Goal: Task Accomplishment & Management: Complete application form

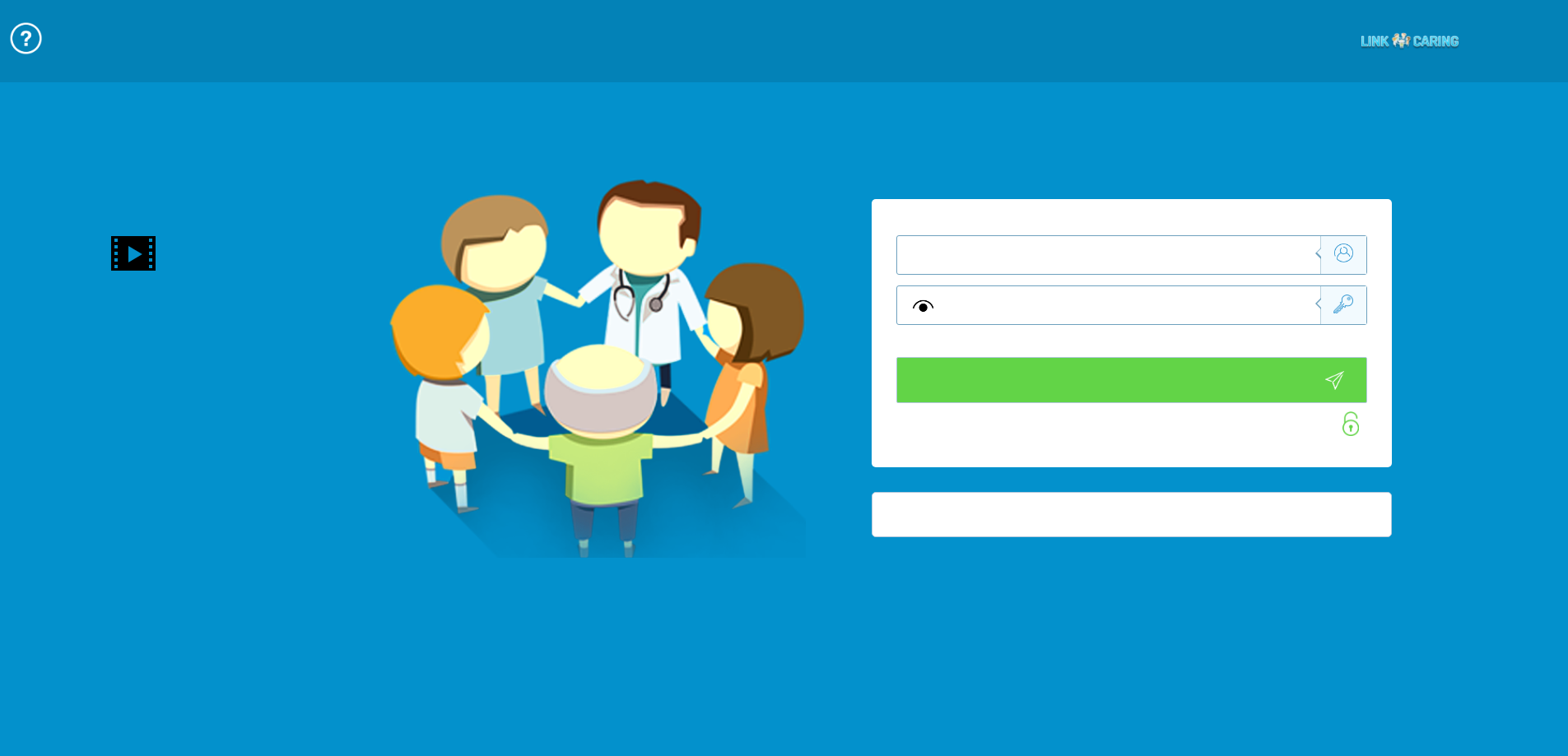
type input "התחבר עכשיו"
type input "עדיין לא? צור חשבון!"
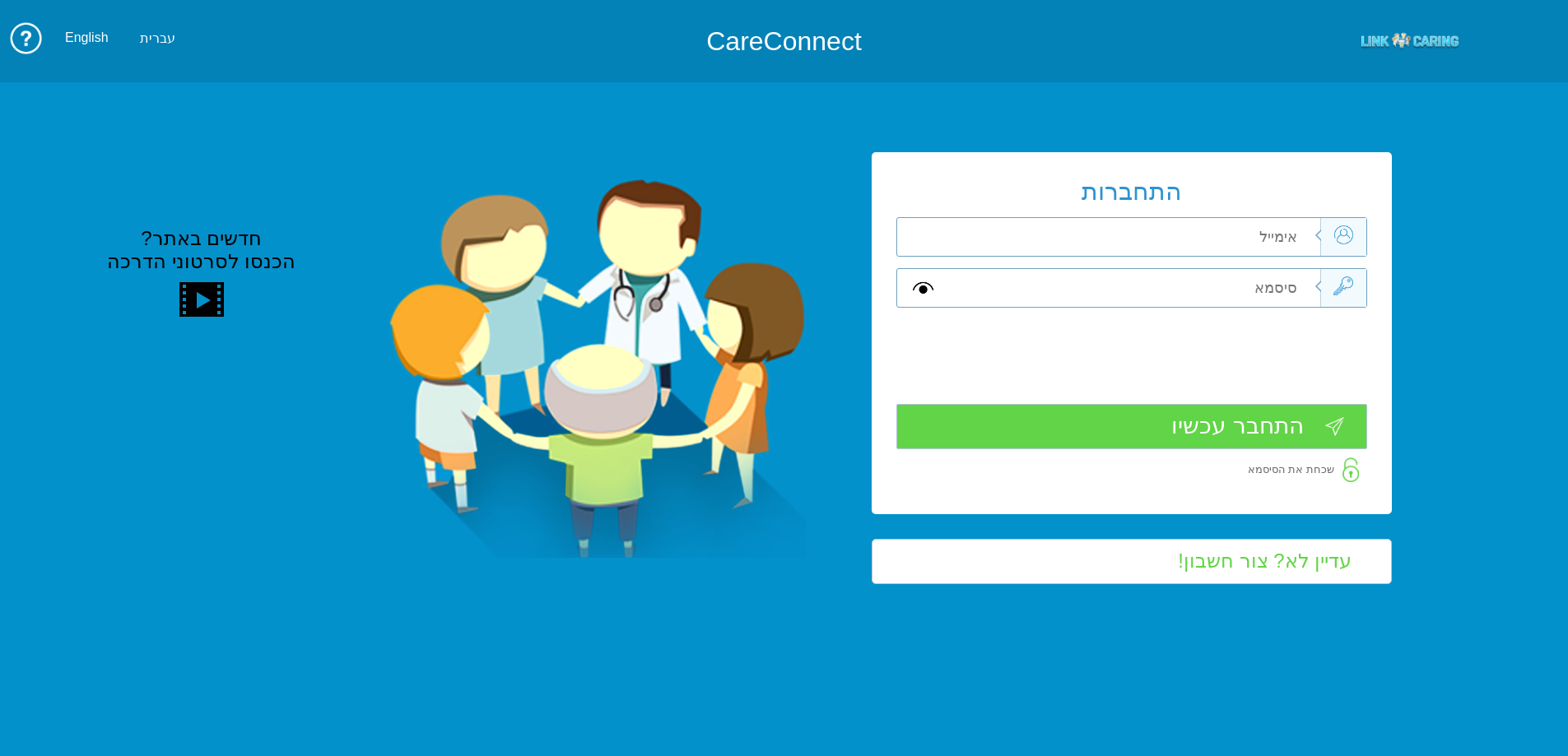
click at [1263, 243] on input "text" at bounding box center [1134, 237] width 372 height 38
type input "ד"
click at [1263, 243] on input "text" at bounding box center [1134, 237] width 372 height 38
type input "ד"
type input "smadar.mozes@pbsh.health/gov.il"
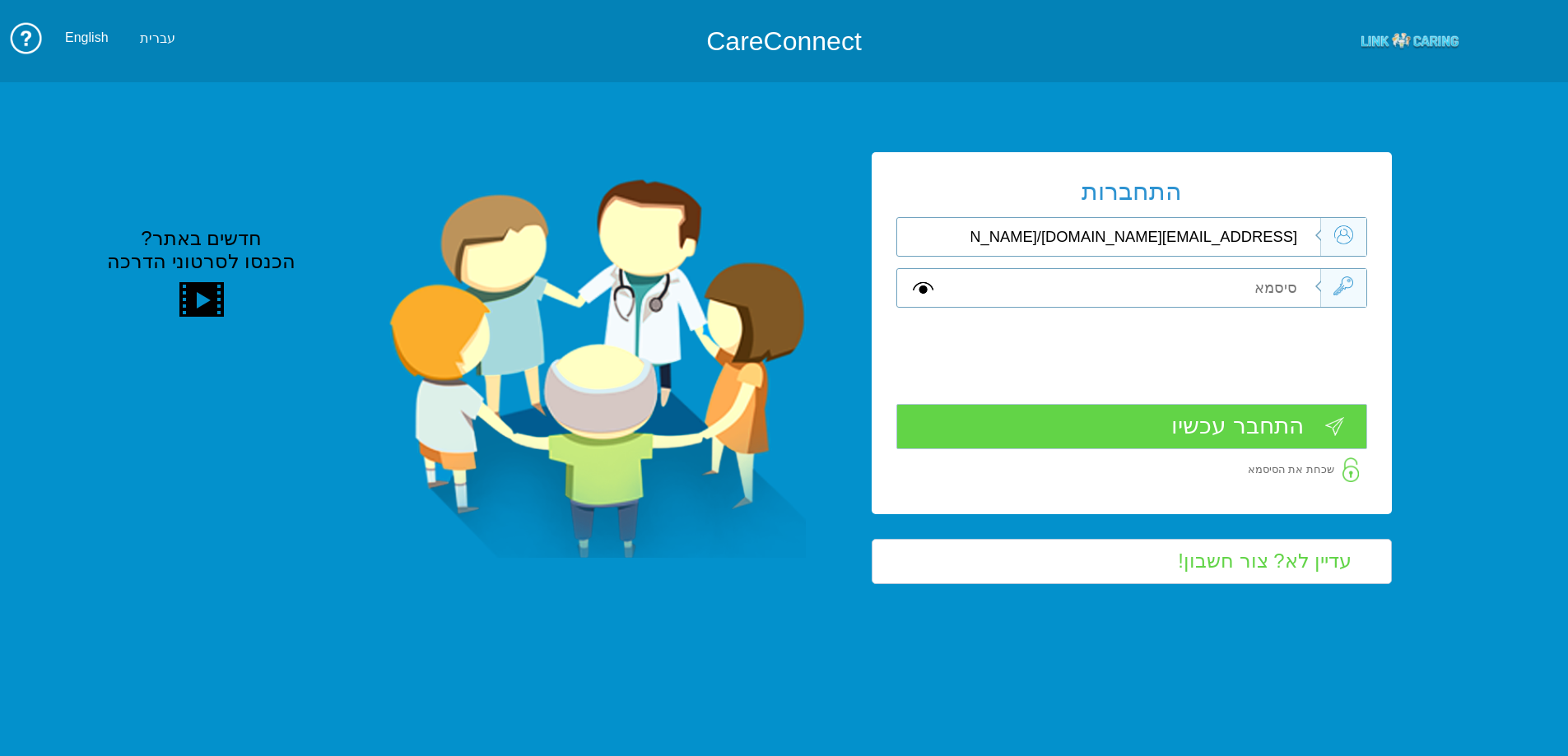
click at [1276, 287] on input "text" at bounding box center [1134, 288] width 372 height 38
type input "S"
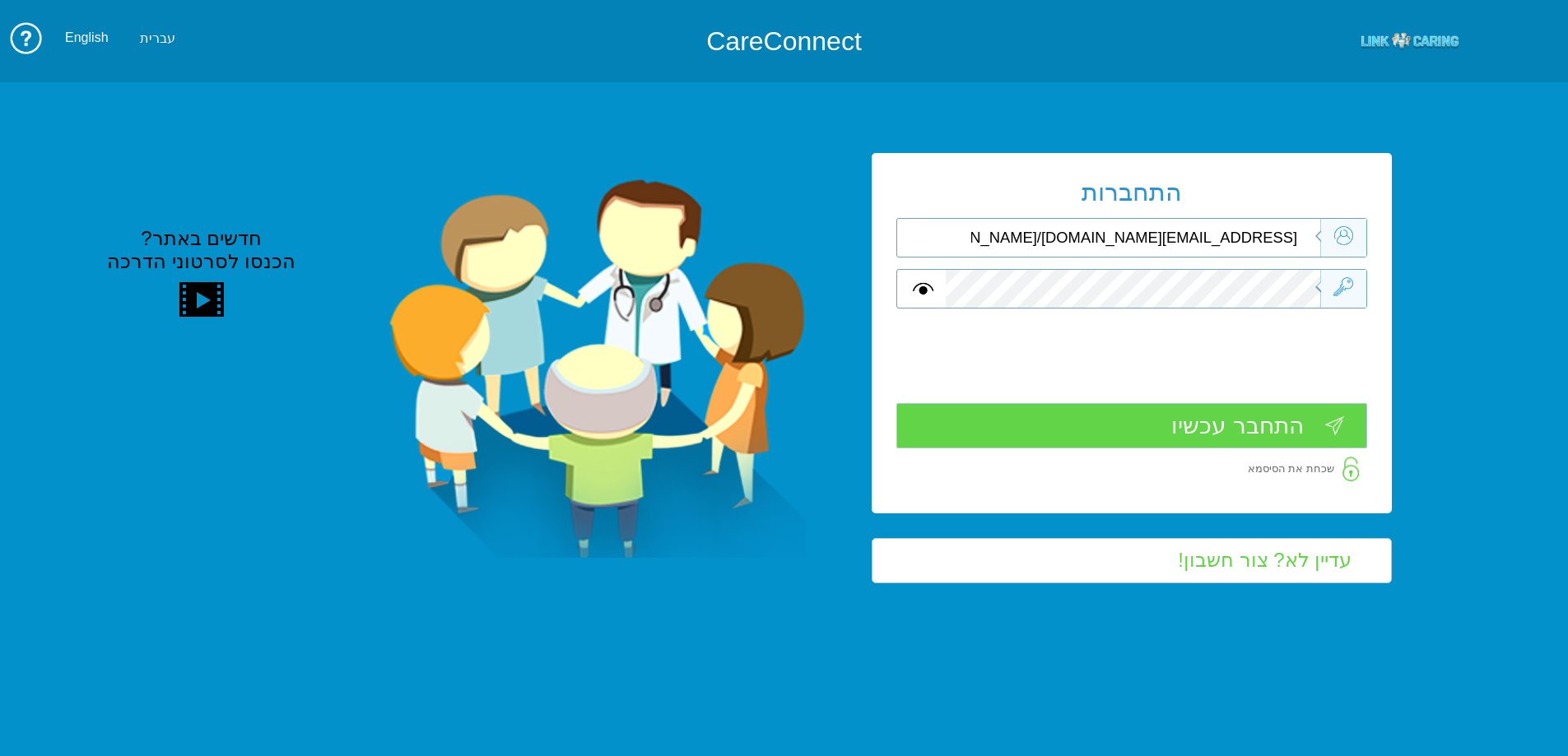
click at [1227, 426] on input "התחבר עכשיו" at bounding box center [1132, 426] width 471 height 45
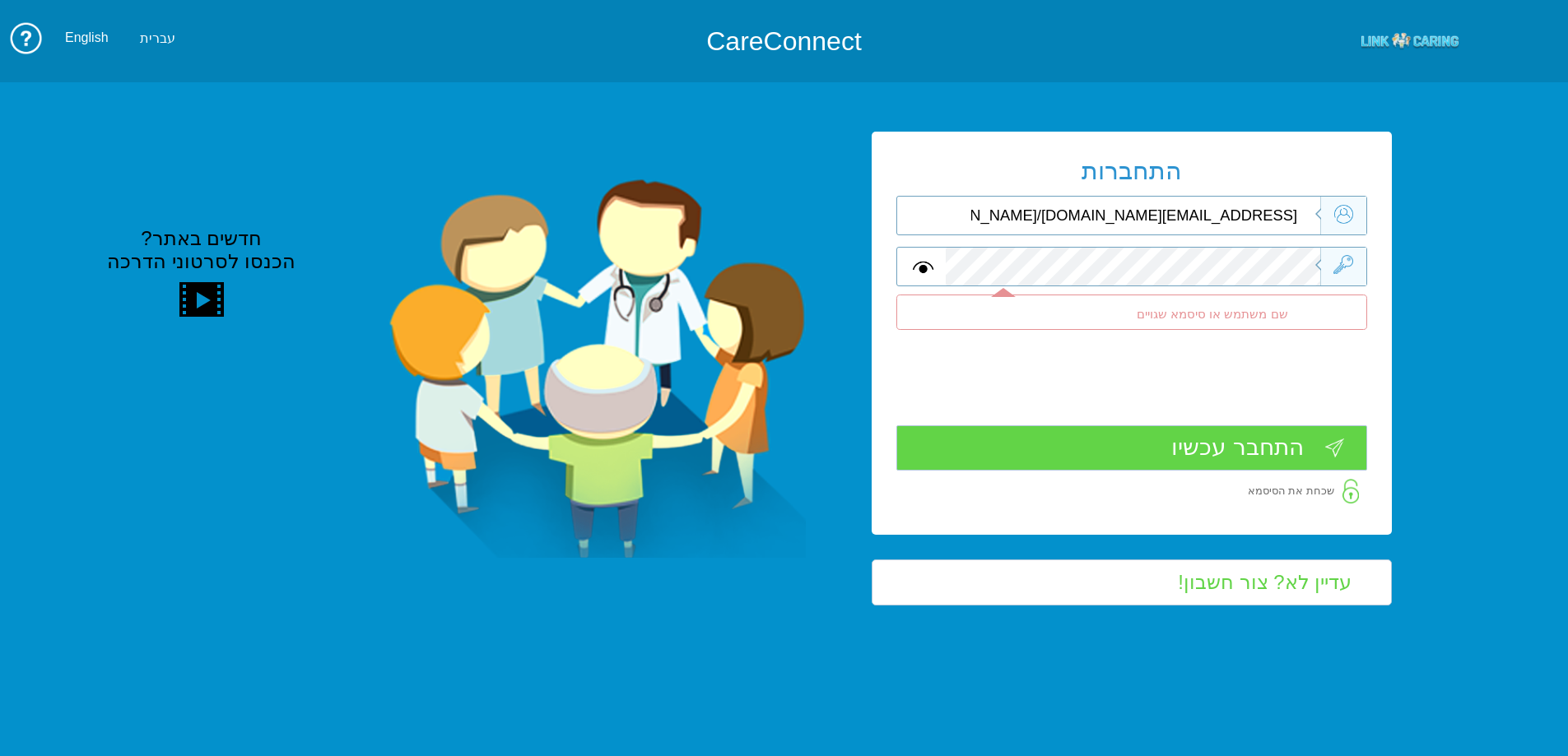
click at [1257, 214] on input "smadar.mozes@pbsh.health/gov.il" at bounding box center [1134, 215] width 372 height 38
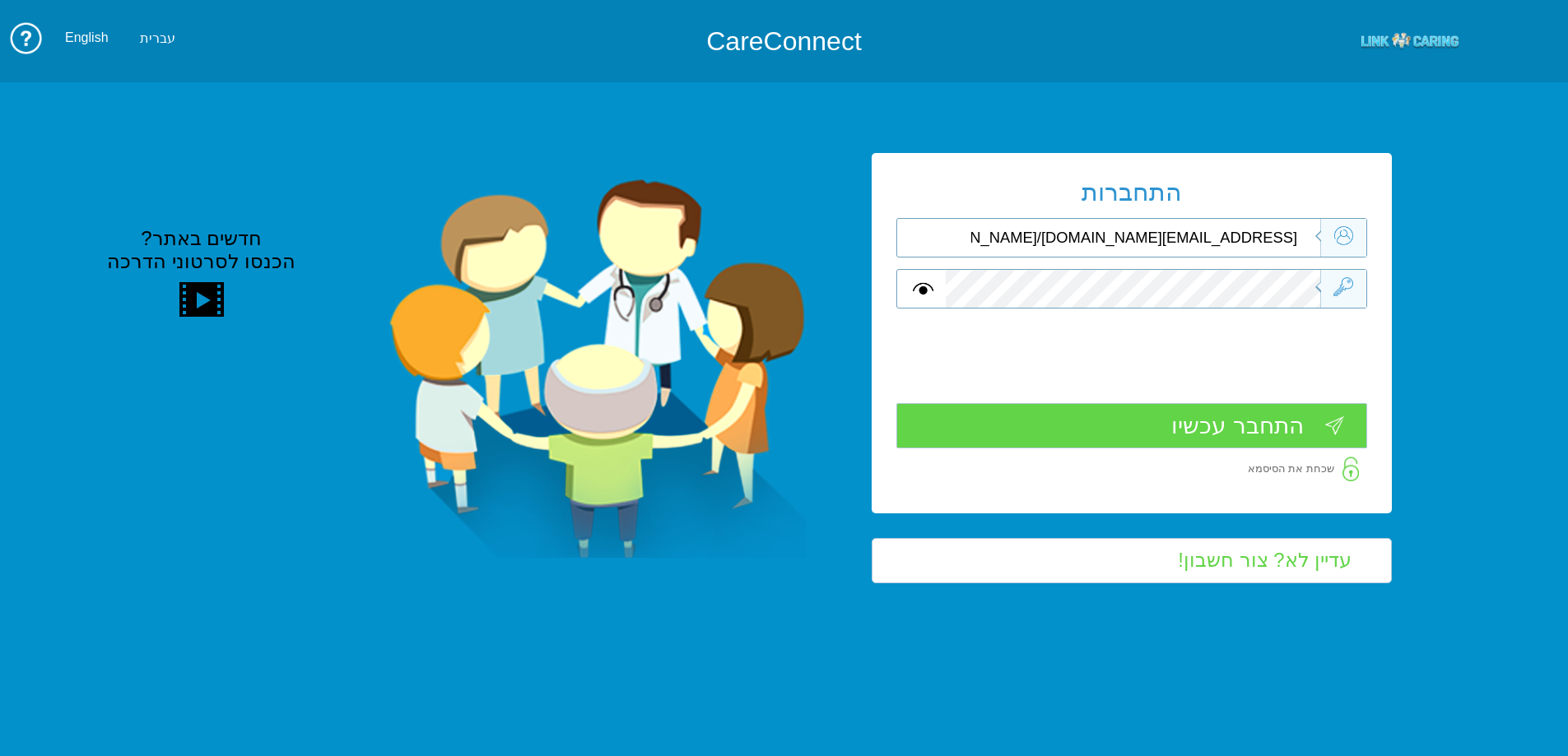
click at [1261, 238] on input "smadar.mozes@pbsh.health/gov.il" at bounding box center [1134, 238] width 372 height 38
type input "smadar.mozes@pbsh.health.gov.il"
click at [1260, 425] on input "התחבר עכשיו" at bounding box center [1132, 426] width 471 height 45
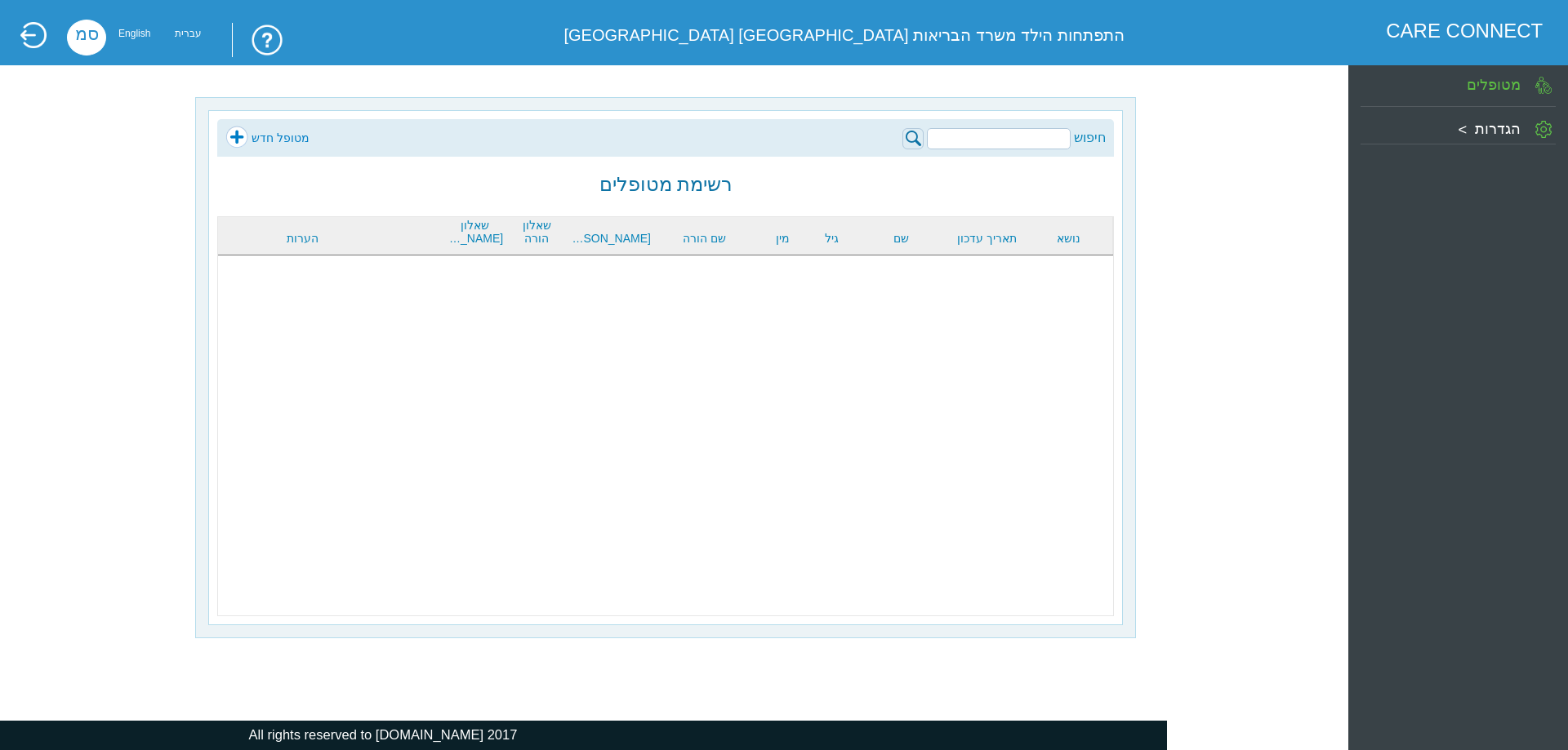
click at [265, 135] on link "מטופל חדש" at bounding box center [267, 138] width 84 height 25
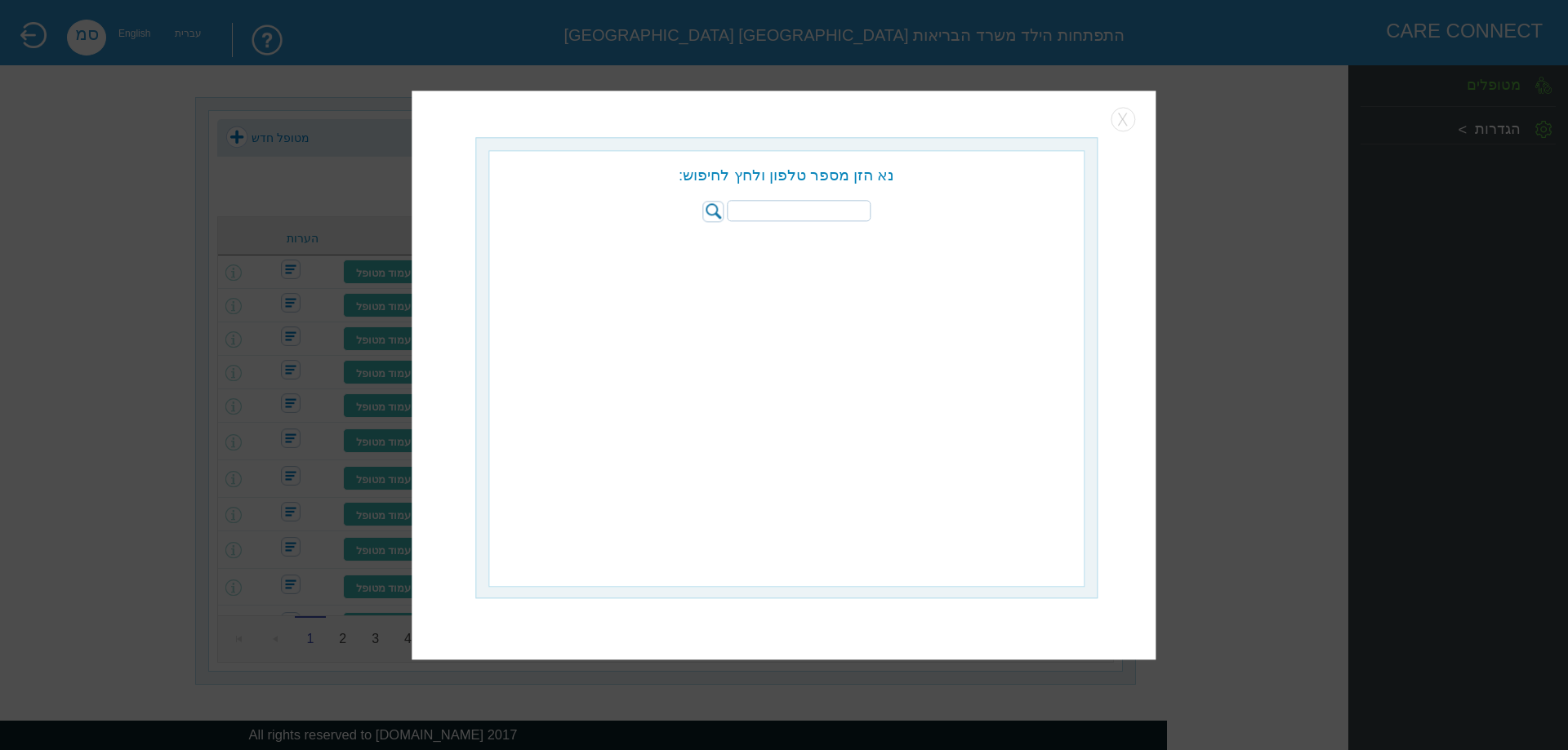
paste input "054-9710944"
type input "054-9710944"
click at [710, 205] on img at bounding box center [712, 211] width 21 height 21
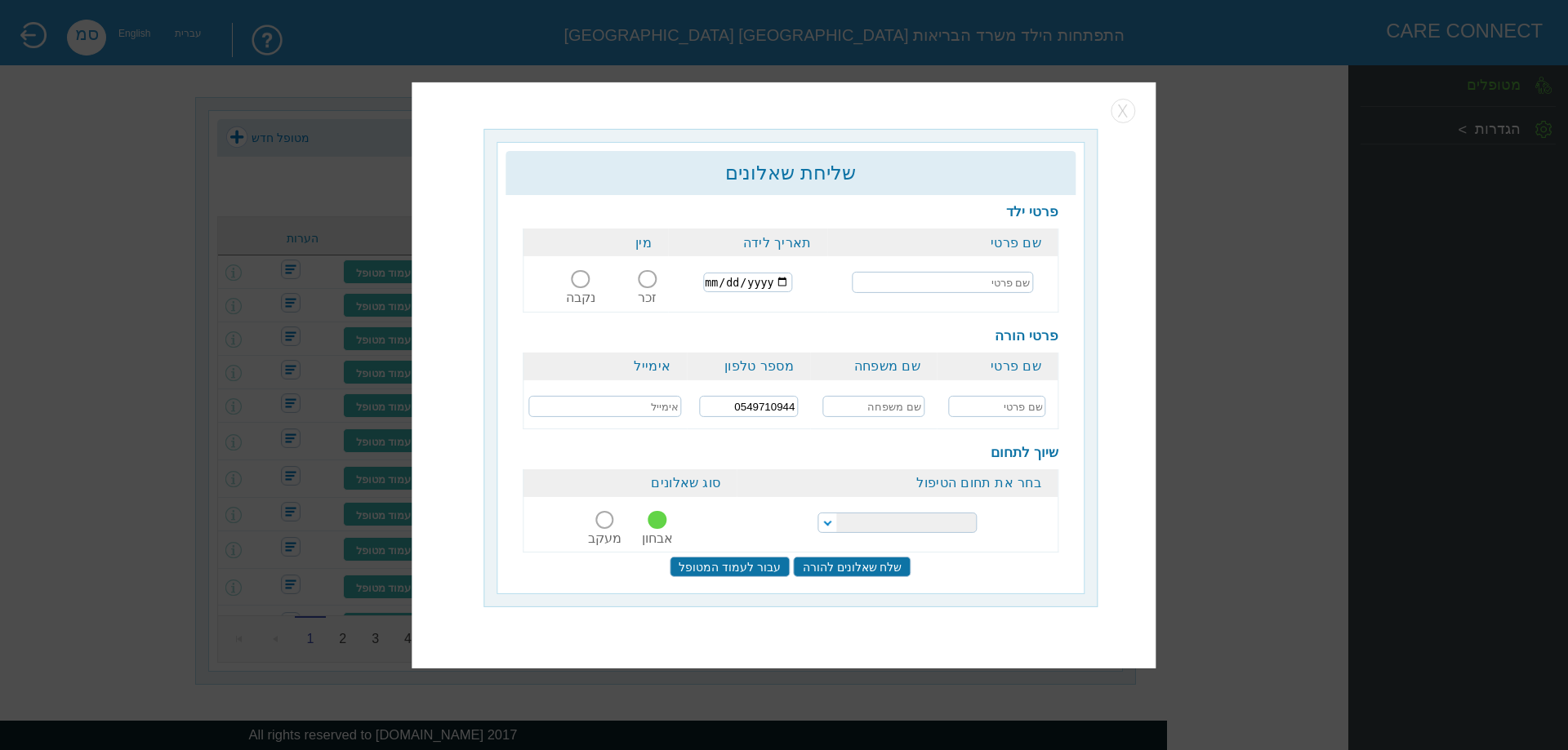
click at [970, 291] on input "text" at bounding box center [941, 282] width 181 height 21
type input "c"
type input "[PERSON_NAME]"
type input "[DATE]"
click at [576, 279] on span at bounding box center [580, 278] width 18 height 18
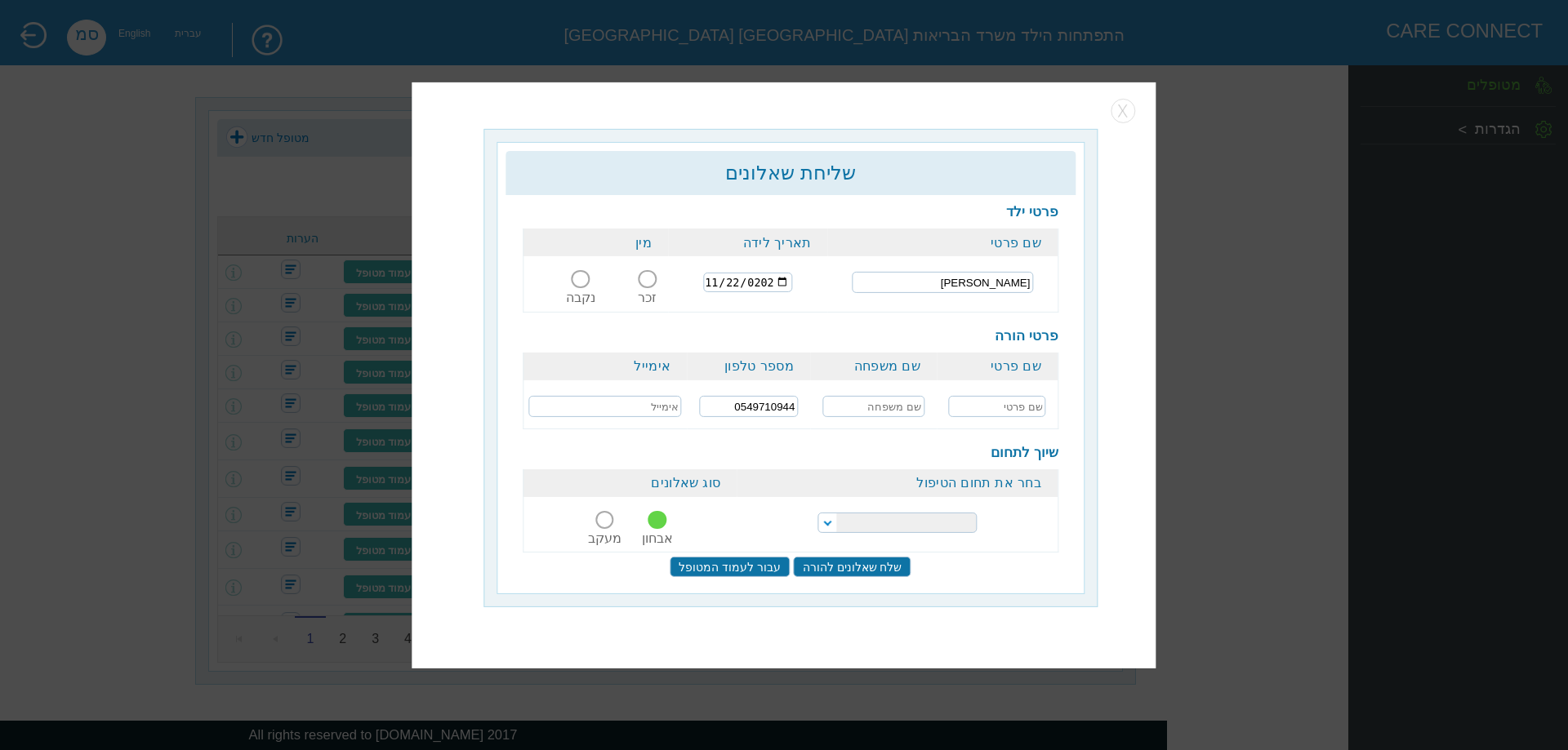
click at [576, 289] on input "נקבה" at bounding box center [581, 289] width 38 height 0
drag, startPoint x: 1015, startPoint y: 409, endPoint x: 1011, endPoint y: 417, distance: 8.9
click at [1015, 409] on input "text" at bounding box center [997, 406] width 97 height 21
type input "[PERSON_NAME]"
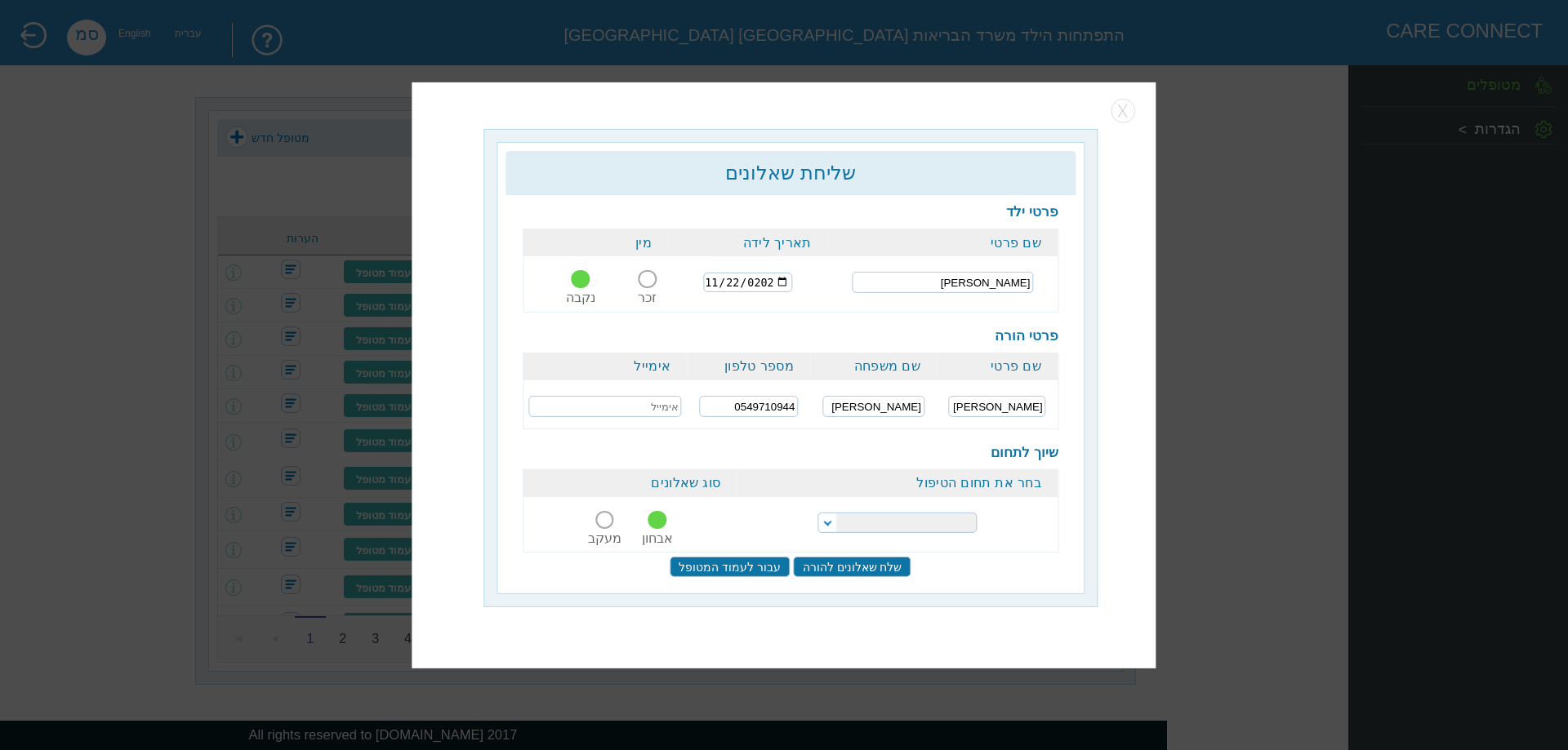
click at [897, 522] on select "הפרעות קשב וריכוז התפתחות הילד התפתחות ותקשורת" at bounding box center [896, 523] width 159 height 20
select select "20"
click at [817, 512] on select "הפרעות קשב וריכוז התפתחות הילד התפתחות ותקשורת" at bounding box center [896, 523] width 159 height 20
click at [855, 559] on input "שלח שאלונים להורה" at bounding box center [852, 567] width 117 height 20
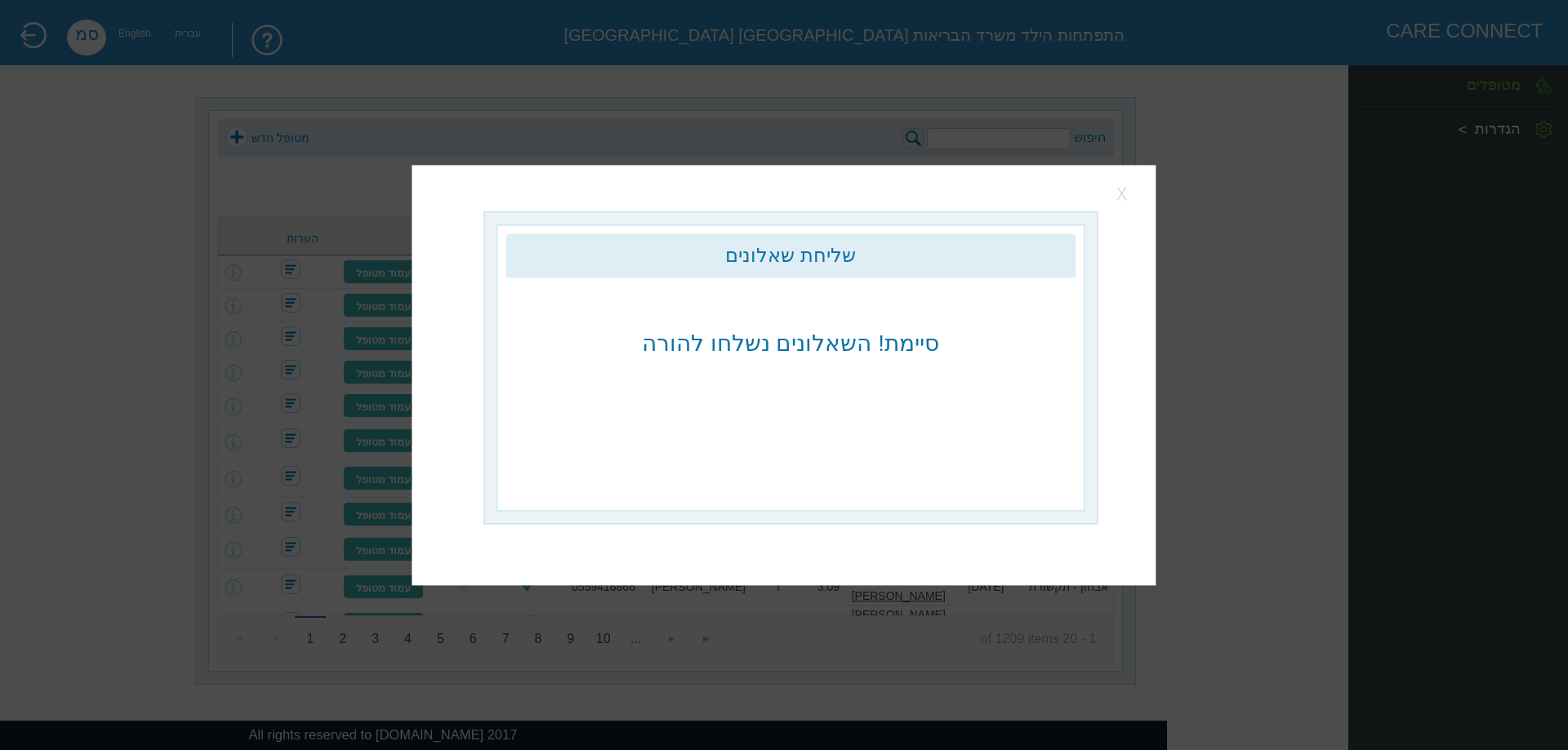
click at [1129, 192] on button "button" at bounding box center [1123, 193] width 25 height 25
